Goal: Task Accomplishment & Management: Manage account settings

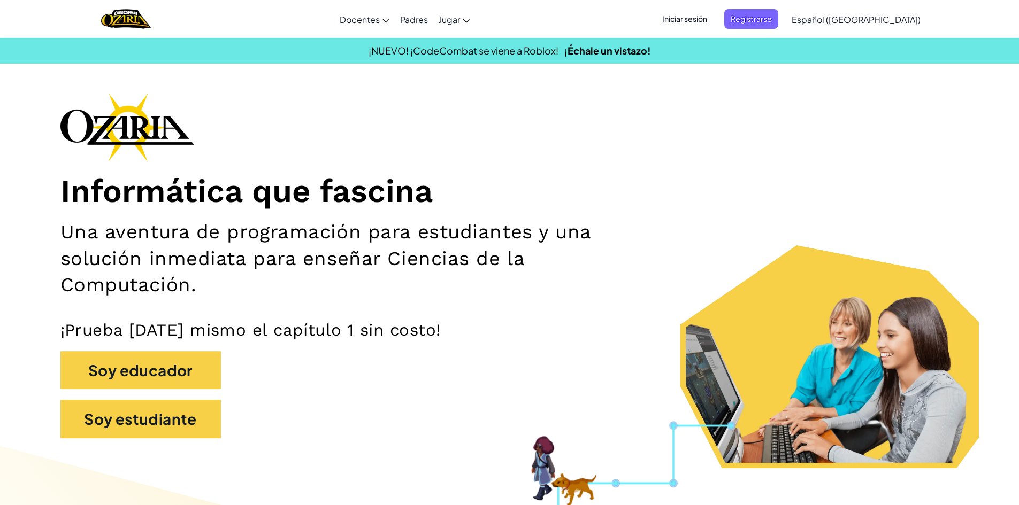
click at [701, 18] on span "Iniciar sesión" at bounding box center [685, 19] width 58 height 20
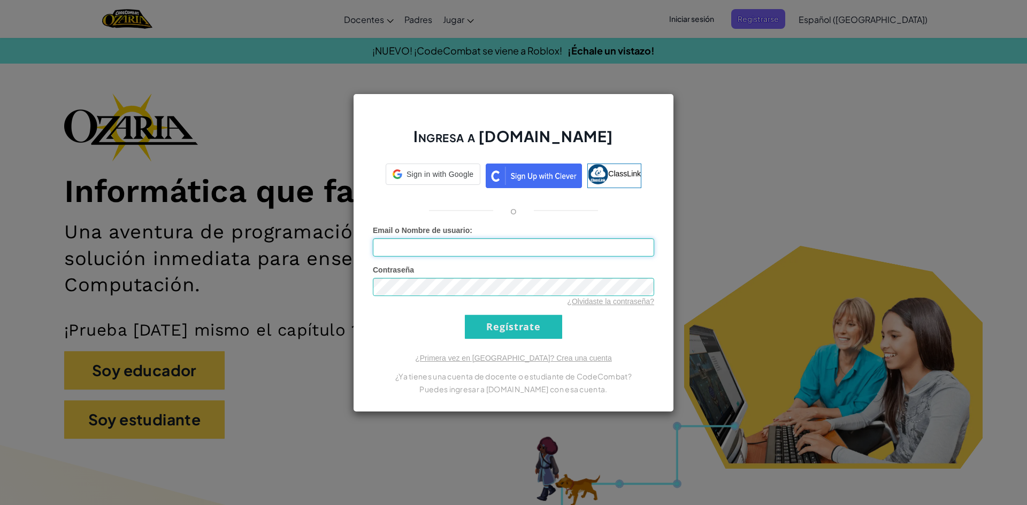
type input "[EMAIL_ADDRESS][DOMAIN_NAME]"
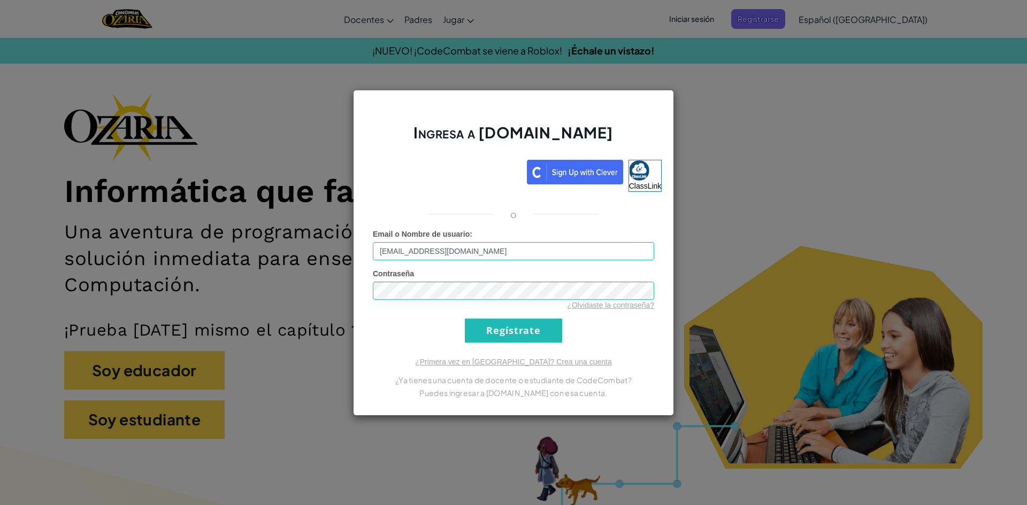
click at [616, 223] on div "Ingresa a [DOMAIN_NAME] ClassLink o Error desconocido. Email o Nombre de usuari…" at bounding box center [513, 253] width 321 height 326
click at [525, 253] on input "[EMAIL_ADDRESS][DOMAIN_NAME]" at bounding box center [513, 251] width 281 height 18
click at [852, 125] on div "Ingresa a [DOMAIN_NAME] ClassLink o Error desconocido. Email o Nombre de usuari…" at bounding box center [513, 252] width 1027 height 505
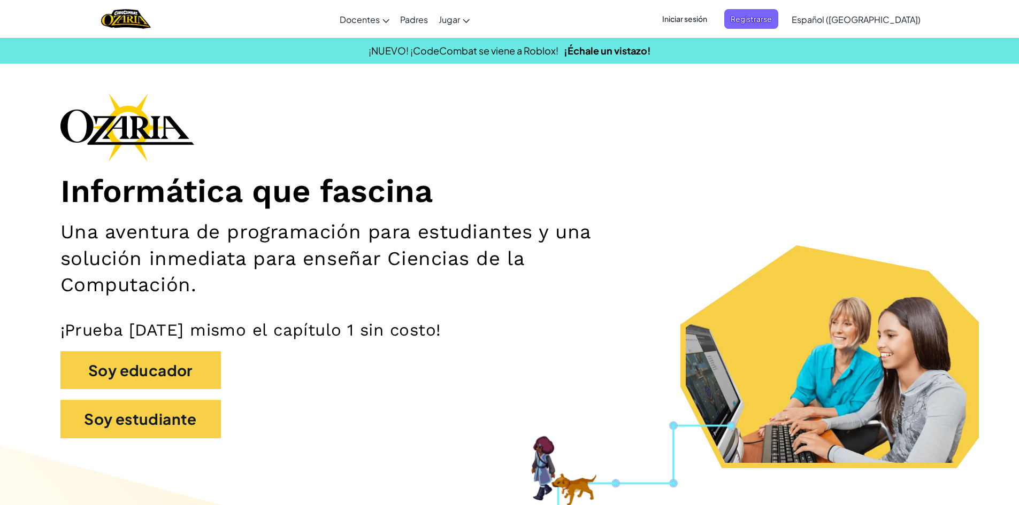
click at [703, 19] on span "Iniciar sesión" at bounding box center [685, 19] width 58 height 20
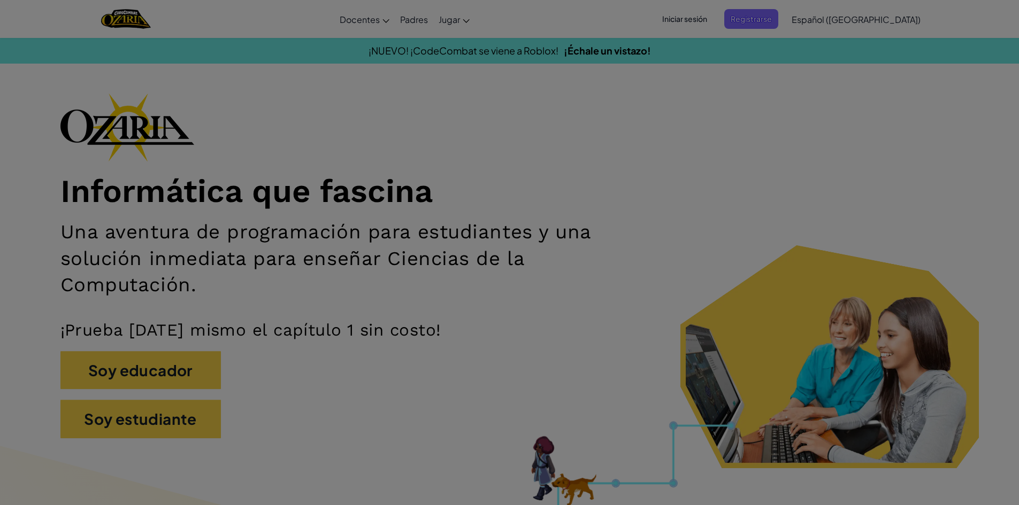
type input "[EMAIL_ADDRESS][DOMAIN_NAME]"
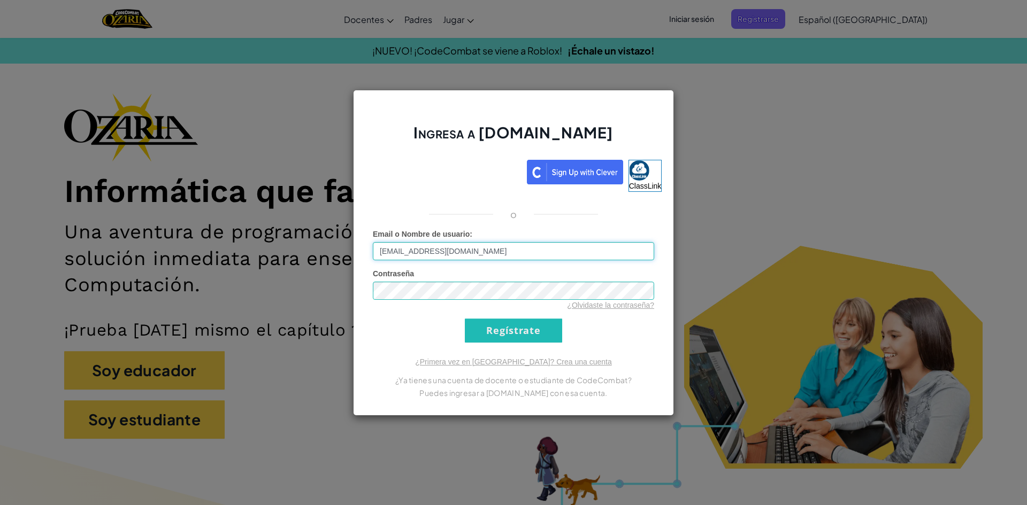
click at [526, 258] on input "[EMAIL_ADDRESS][DOMAIN_NAME]" at bounding box center [513, 251] width 281 height 18
